Goal: Task Accomplishment & Management: Use online tool/utility

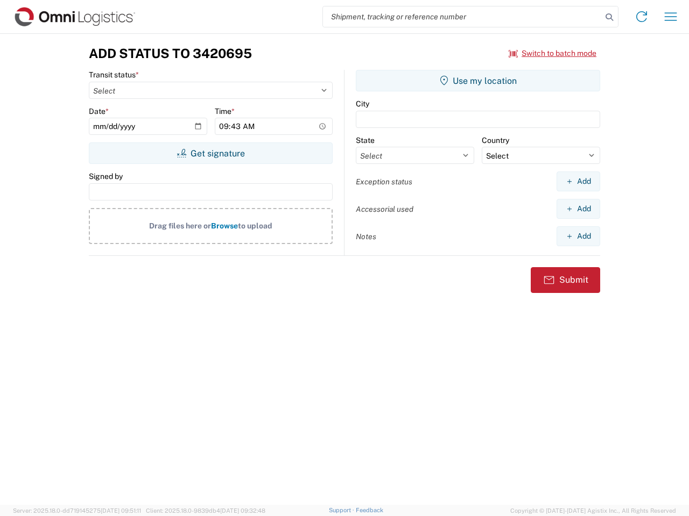
click at [462, 17] on input "search" at bounding box center [462, 16] width 279 height 20
click at [609, 17] on icon at bounding box center [608, 17] width 15 height 15
click at [641, 17] on icon at bounding box center [641, 16] width 17 height 17
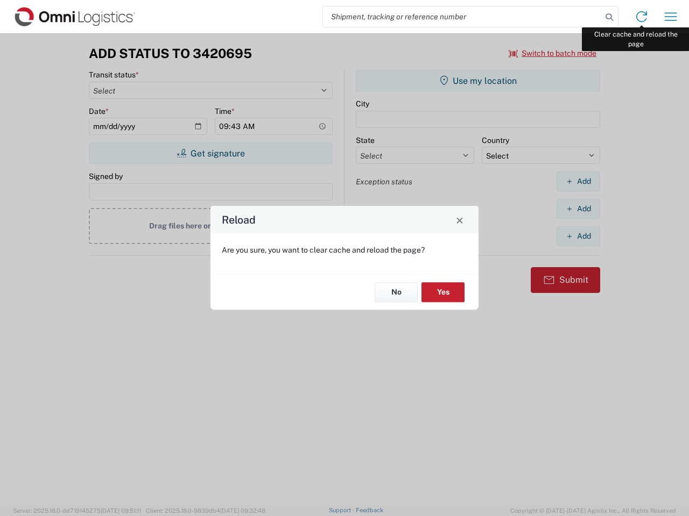
click at [670, 17] on div "Reload Are you sure, you want to clear cache and reload the page? No Yes" at bounding box center [344, 258] width 689 height 516
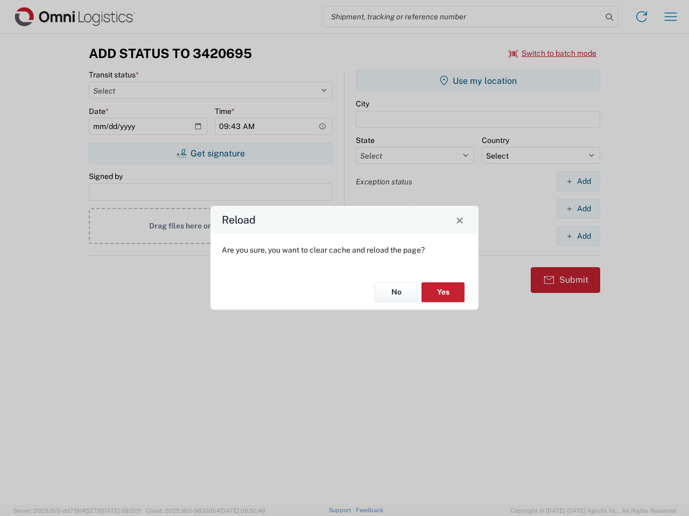
click at [553, 53] on div "Reload Are you sure, you want to clear cache and reload the page? No Yes" at bounding box center [344, 258] width 689 height 516
click at [210, 153] on div "Reload Are you sure, you want to clear cache and reload the page? No Yes" at bounding box center [344, 258] width 689 height 516
click at [478, 81] on div "Reload Are you sure, you want to clear cache and reload the page? No Yes" at bounding box center [344, 258] width 689 height 516
click at [578, 181] on div "Reload Are you sure, you want to clear cache and reload the page? No Yes" at bounding box center [344, 258] width 689 height 516
click at [578, 209] on div "Reload Are you sure, you want to clear cache and reload the page? No Yes" at bounding box center [344, 258] width 689 height 516
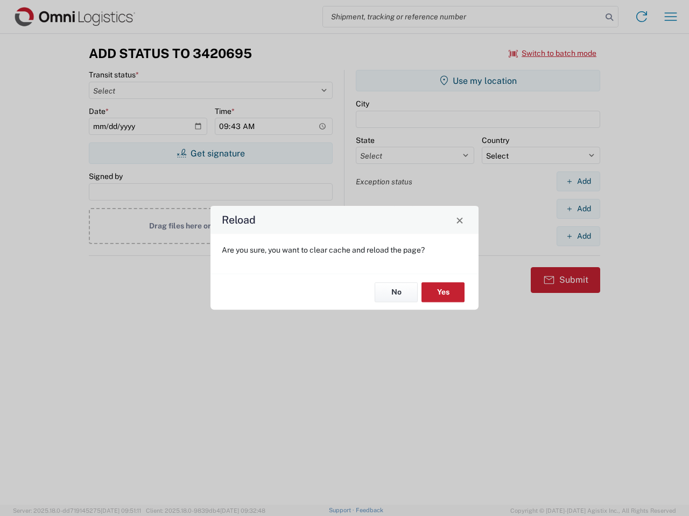
click at [578, 236] on div "Reload Are you sure, you want to clear cache and reload the page? No Yes" at bounding box center [344, 258] width 689 height 516
